Goal: Task Accomplishment & Management: Manage account settings

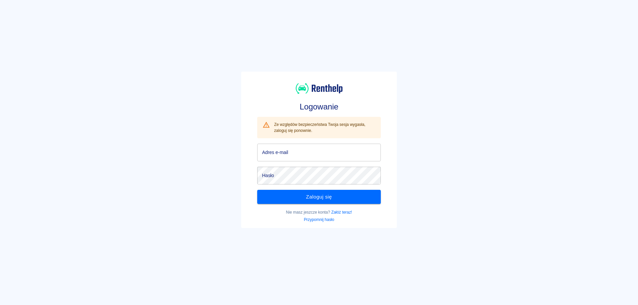
type input "[EMAIL_ADDRESS][DOMAIN_NAME]"
click at [443, 183] on div "Logowanie Ze względów bezpieczeństwa Twoja sesja wygasła, zaloguj się ponownie.…" at bounding box center [317, 147] width 644 height 305
click at [336, 206] on div "Nie masz jeszcze konta? Załóż teraz! [GEOGRAPHIC_DATA] hasło" at bounding box center [316, 213] width 129 height 19
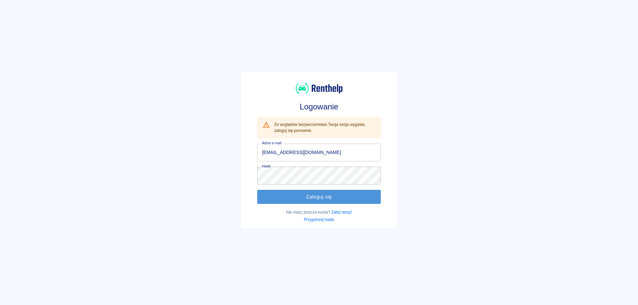
click at [339, 200] on button "Zaloguj się" at bounding box center [318, 197] width 123 height 14
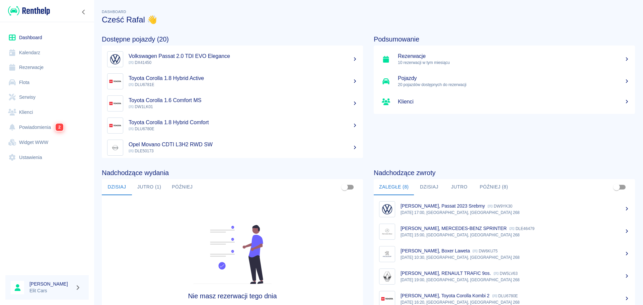
drag, startPoint x: 30, startPoint y: 111, endPoint x: 66, endPoint y: 101, distance: 37.2
click at [30, 111] on link "Klienci" at bounding box center [46, 112] width 83 height 15
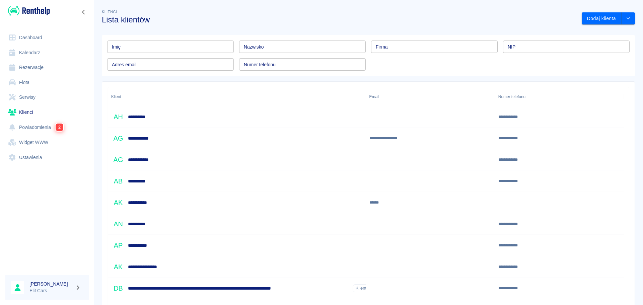
drag, startPoint x: 176, startPoint y: 48, endPoint x: 298, endPoint y: 53, distance: 122.1
click at [176, 48] on input "Imię" at bounding box center [170, 47] width 127 height 12
click at [322, 54] on div "Numer telefonu Numer telefonu" at bounding box center [300, 62] width 132 height 18
click at [314, 42] on input "Nazwisko" at bounding box center [302, 47] width 127 height 12
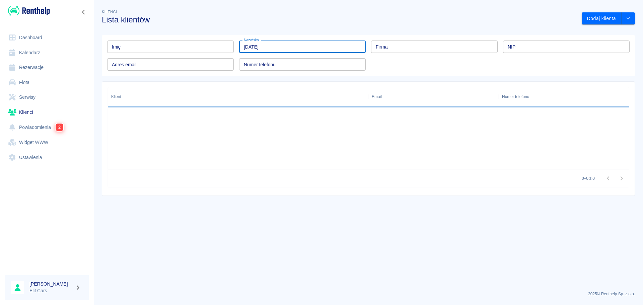
type input "[DATE]"
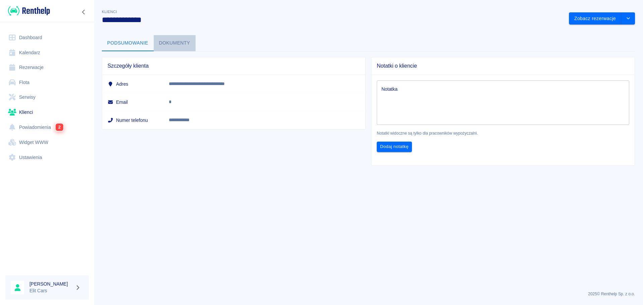
click at [175, 47] on button "Dokumenty" at bounding box center [175, 43] width 42 height 16
